Goal: Task Accomplishment & Management: Complete application form

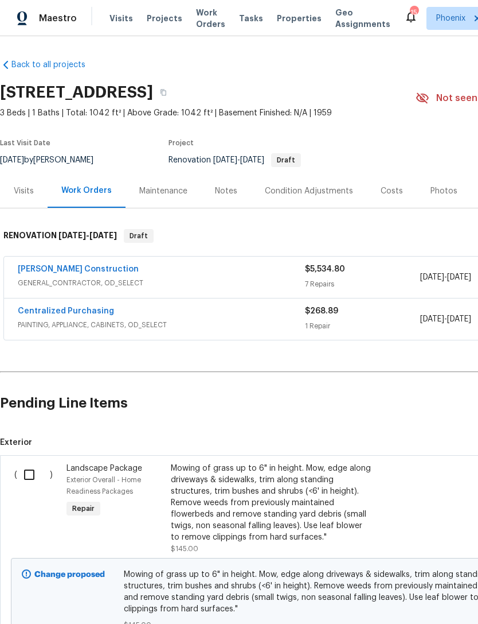
click at [34, 474] on input "checkbox" at bounding box center [33, 474] width 33 height 24
checkbox input "true"
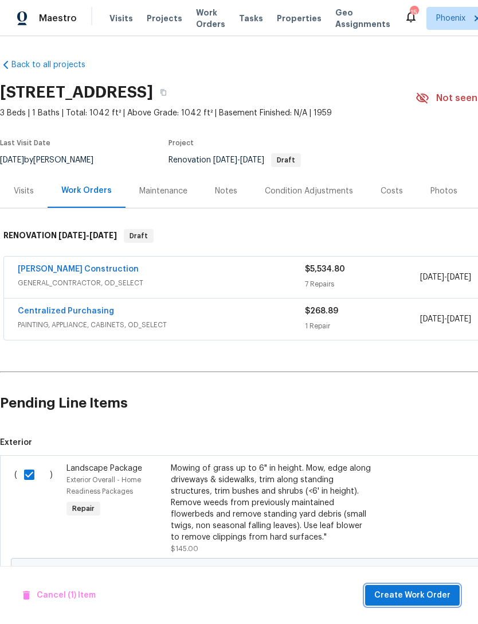
click at [445, 598] on span "Create Work Order" at bounding box center [413, 595] width 76 height 14
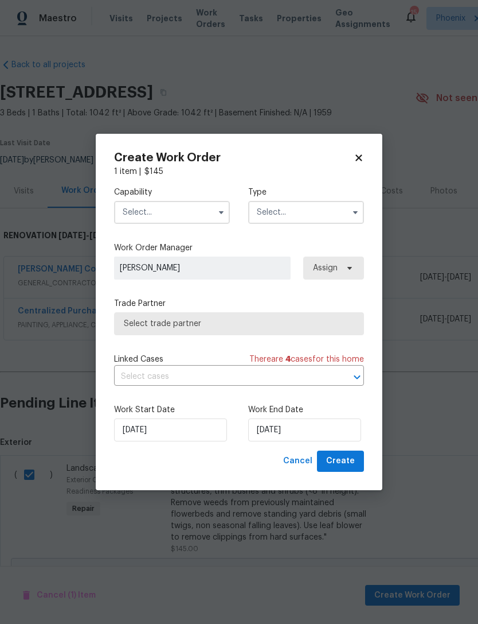
click at [166, 215] on input "text" at bounding box center [172, 212] width 116 height 23
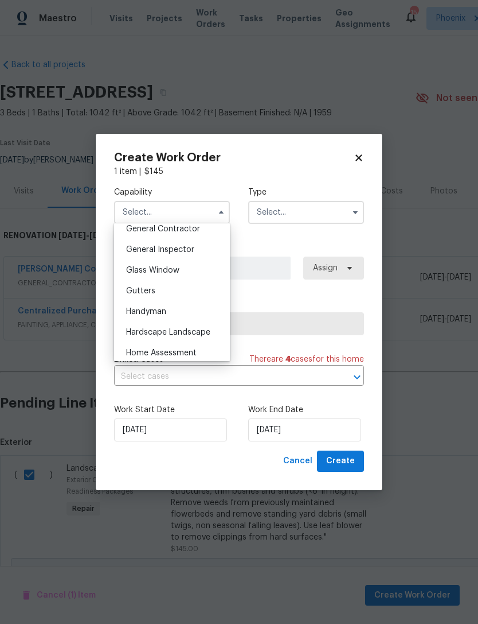
scroll to position [556, 0]
click at [191, 328] on span "Hardscape Landscape" at bounding box center [168, 332] width 84 height 8
type input "Hardscape Landscape"
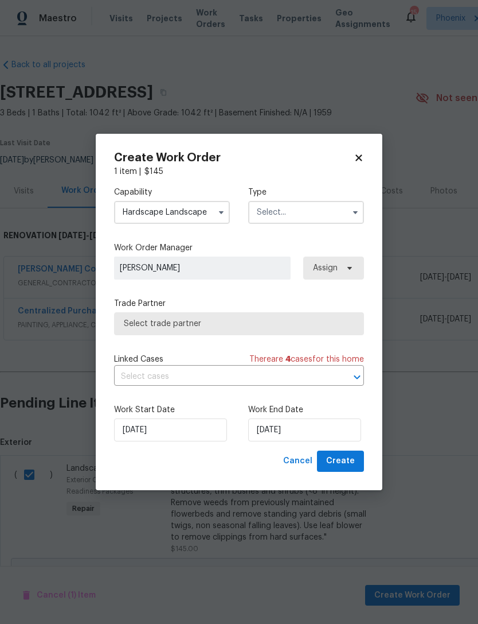
click at [306, 208] on input "text" at bounding box center [306, 212] width 116 height 23
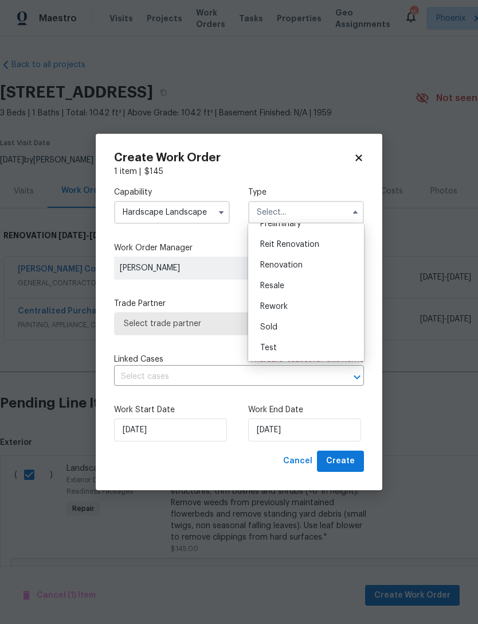
scroll to position [260, 0]
click at [318, 261] on div "Renovation" at bounding box center [306, 265] width 110 height 21
type input "Renovation"
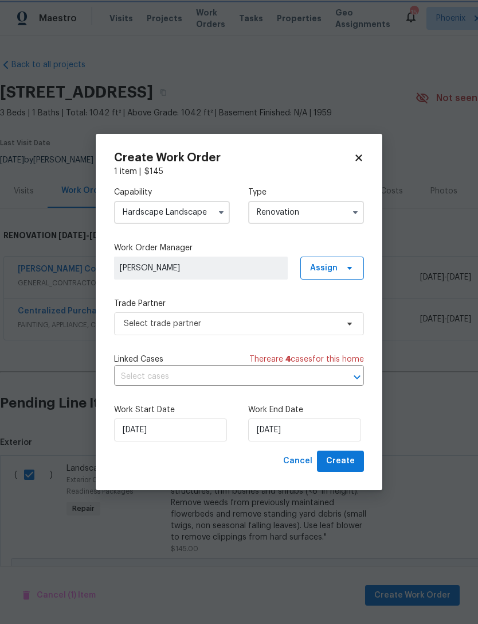
scroll to position [0, 0]
click at [336, 435] on input "[DATE]" at bounding box center [304, 429] width 113 height 23
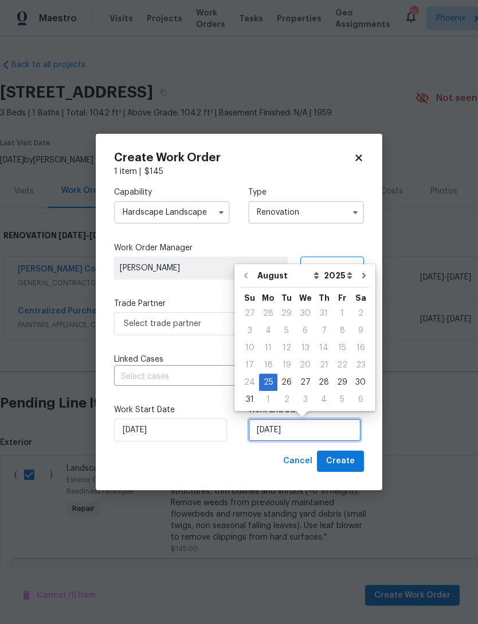
scroll to position [21, 0]
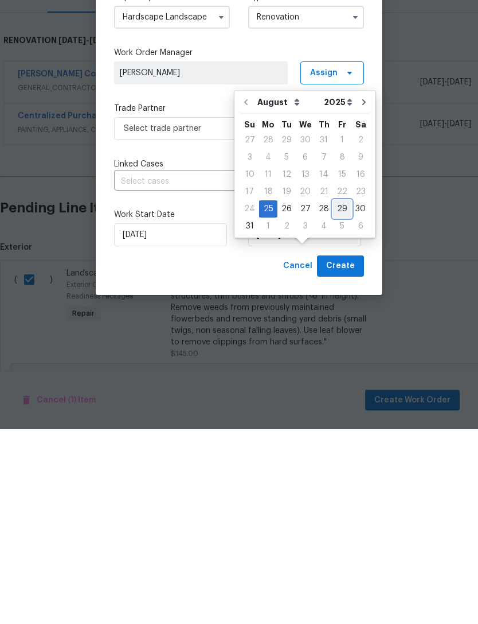
click at [337, 396] on div "29" at bounding box center [342, 404] width 18 height 16
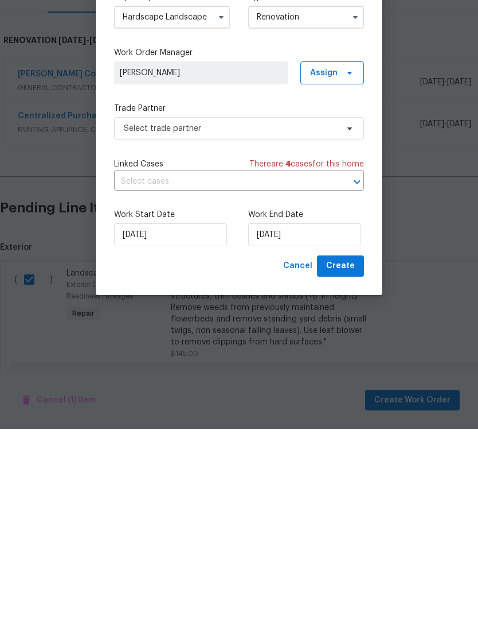
type input "[DATE]"
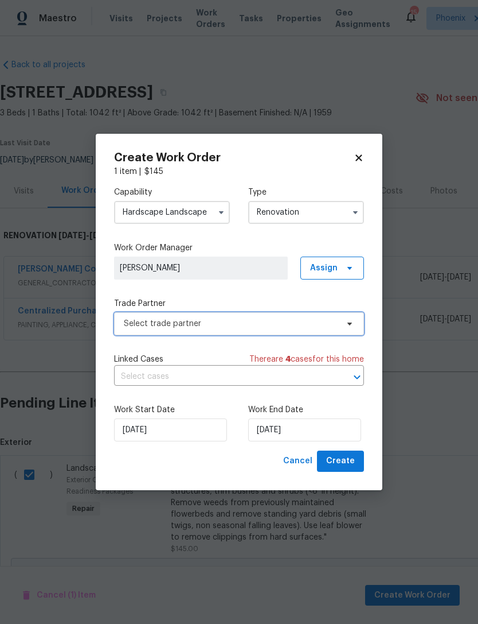
click at [231, 325] on span "Select trade partner" at bounding box center [231, 323] width 214 height 11
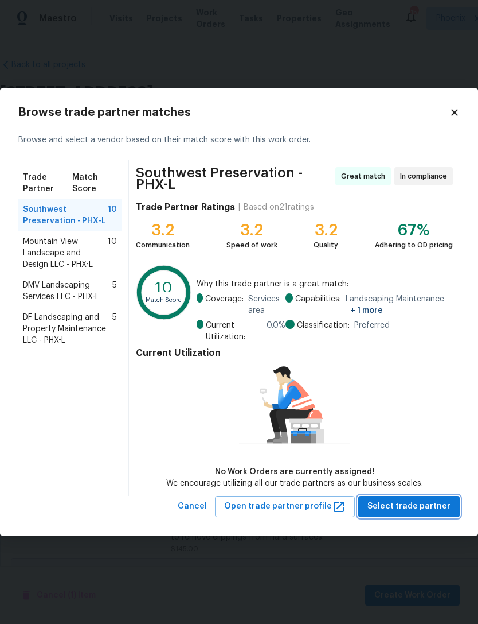
click at [428, 508] on span "Select trade partner" at bounding box center [409, 506] width 83 height 14
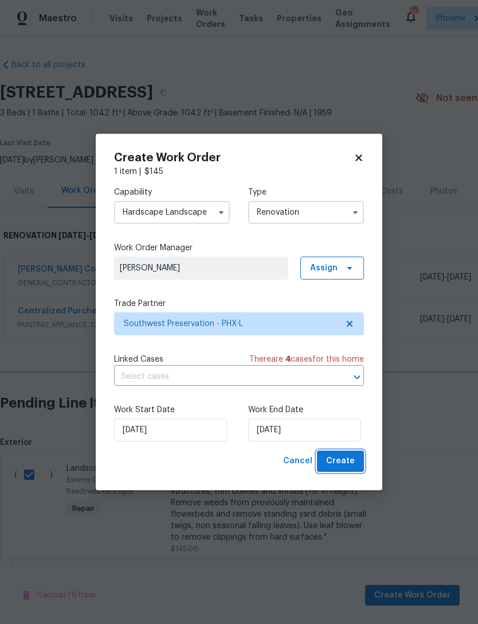
click at [349, 461] on span "Create" at bounding box center [340, 461] width 29 height 14
